Goal: Information Seeking & Learning: Learn about a topic

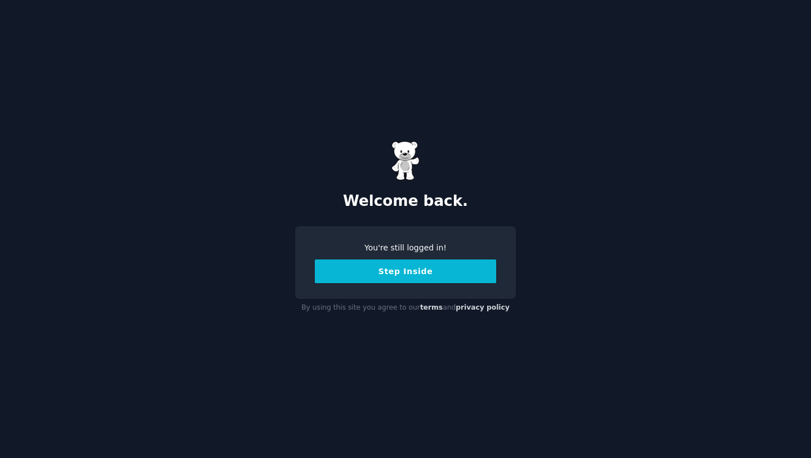
click at [400, 273] on button "Step Inside" at bounding box center [405, 271] width 181 height 24
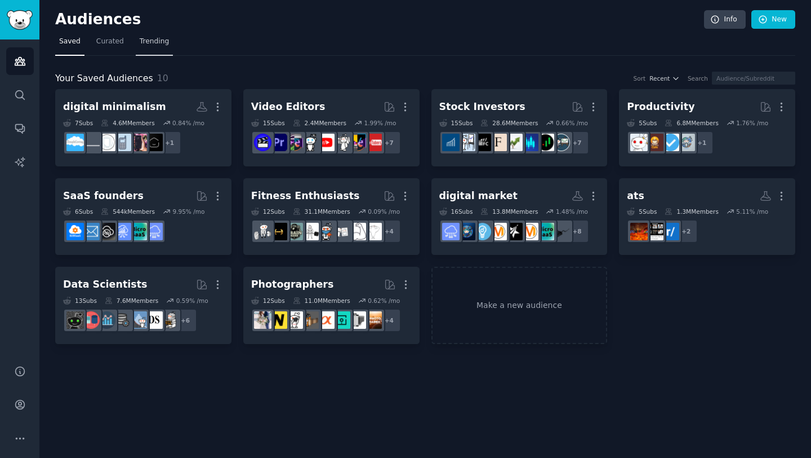
click at [157, 42] on span "Trending" at bounding box center [154, 42] width 29 height 10
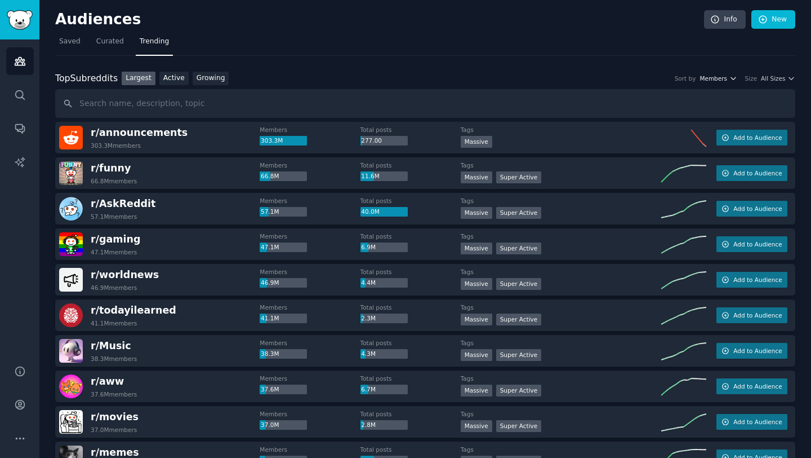
click at [716, 74] on span "Members" at bounding box center [714, 78] width 28 height 8
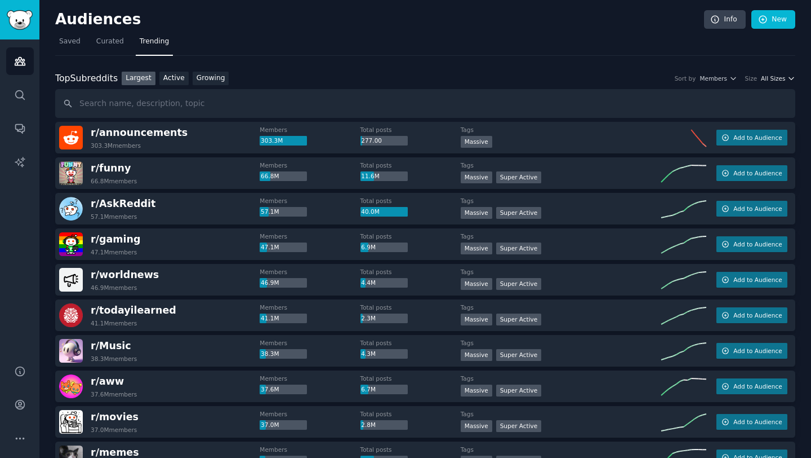
click at [769, 78] on span "All Sizes" at bounding box center [773, 78] width 24 height 8
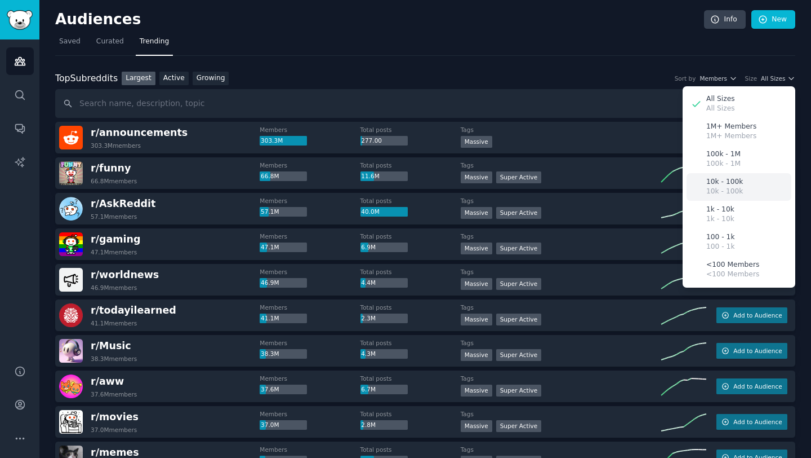
click at [746, 183] on div "10k - 100k 10k - 100k" at bounding box center [739, 187] width 105 height 28
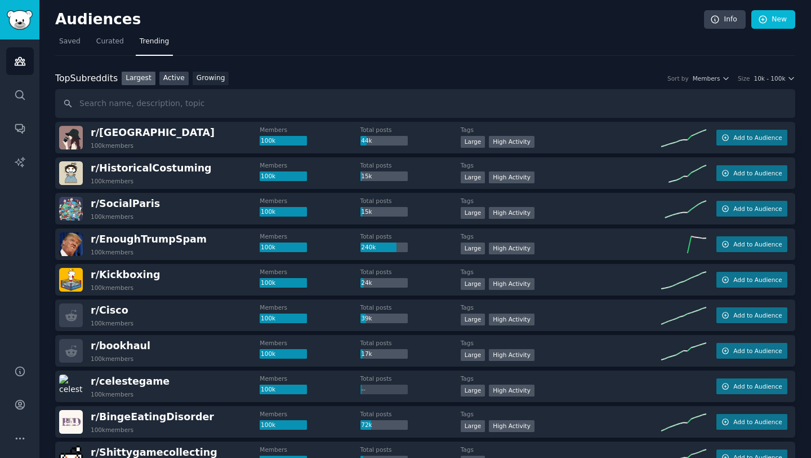
click at [183, 73] on link "Active" at bounding box center [173, 79] width 29 height 14
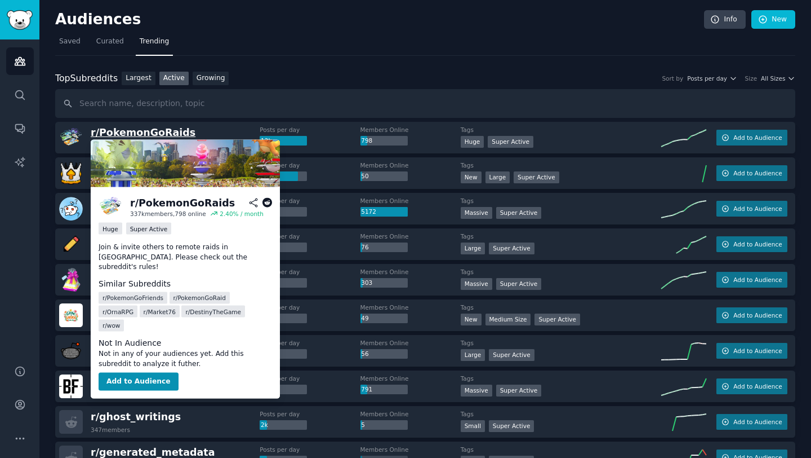
click at [166, 132] on span "r/ PokemonGoRaids" at bounding box center [143, 132] width 105 height 11
click at [267, 203] on icon at bounding box center [268, 203] width 10 height 10
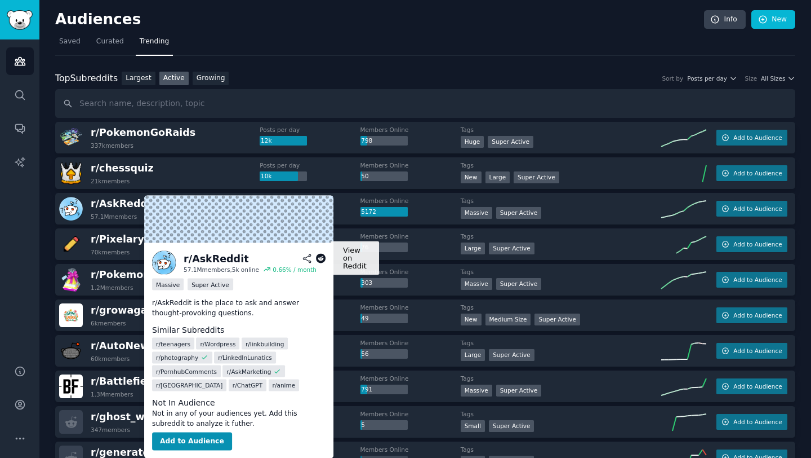
click at [317, 257] on icon at bounding box center [321, 259] width 10 height 10
